Goal: Transaction & Acquisition: Purchase product/service

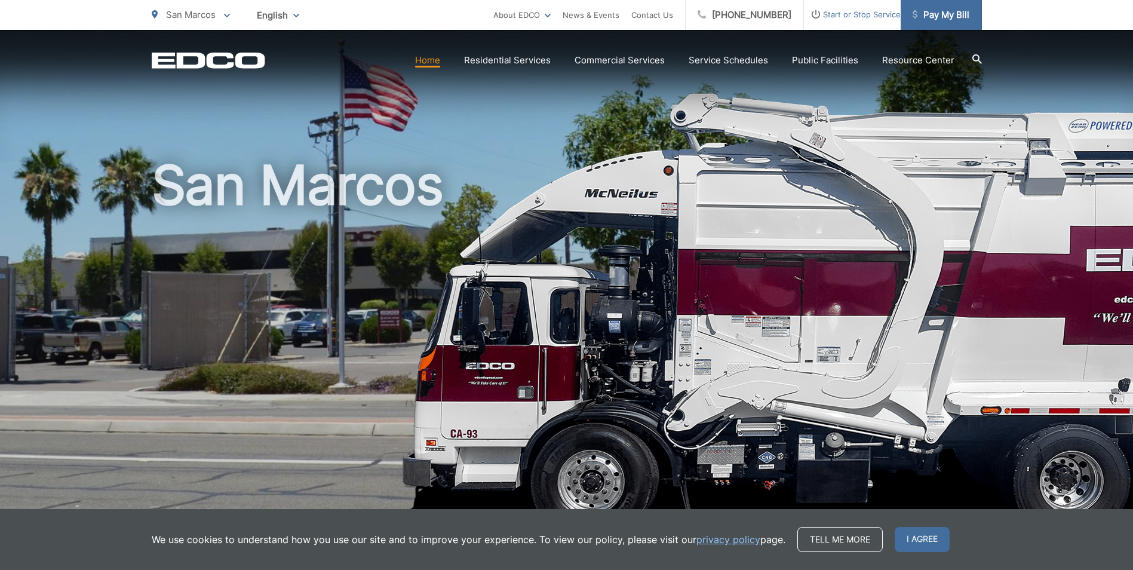
click at [950, 15] on span "Pay My Bill" at bounding box center [941, 15] width 57 height 14
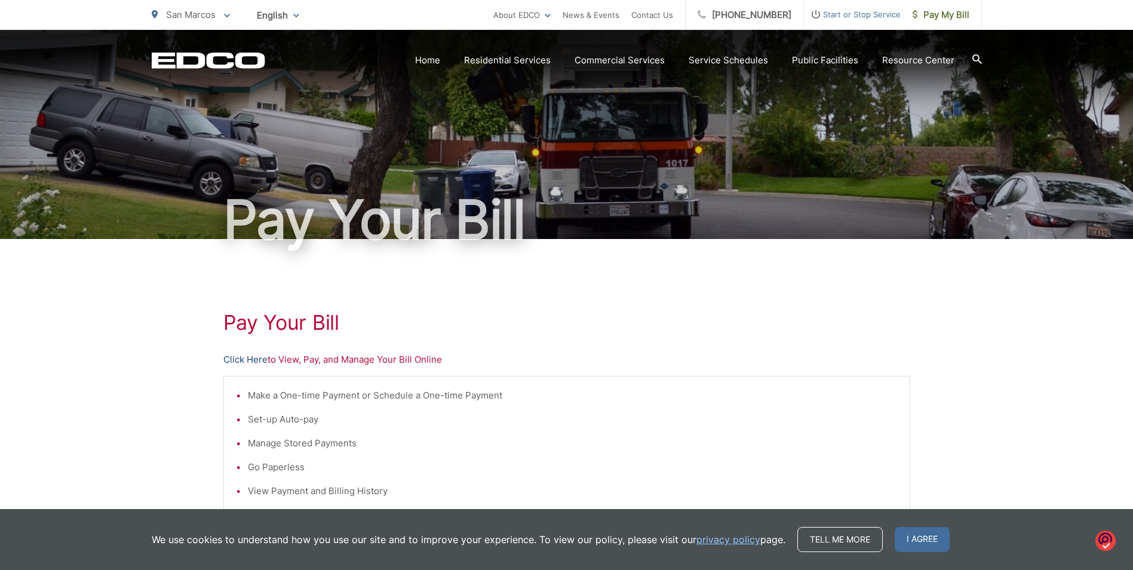
click at [254, 361] on link "Click Here" at bounding box center [245, 359] width 44 height 14
click at [243, 355] on link "Click Here" at bounding box center [245, 359] width 44 height 14
click at [247, 360] on link "Click Here" at bounding box center [245, 359] width 44 height 14
